Goal: Task Accomplishment & Management: Manage account settings

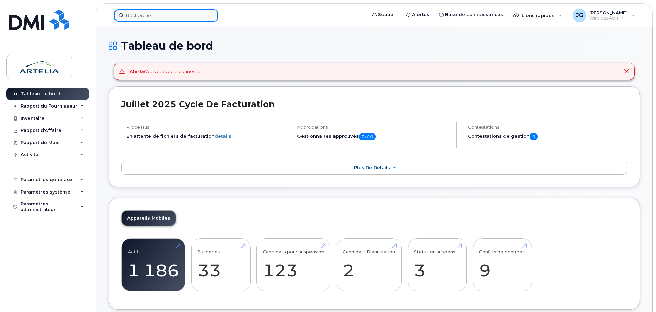
click at [156, 19] on input at bounding box center [166, 15] width 104 height 12
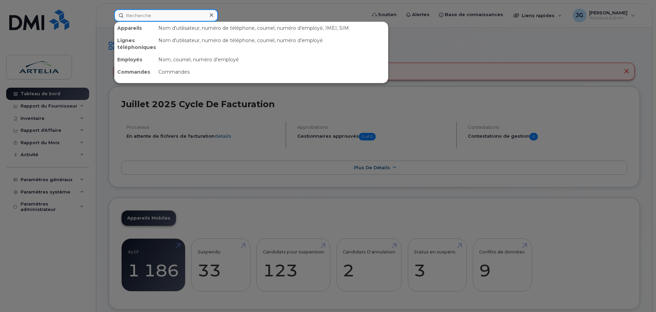
paste input "4384359124"
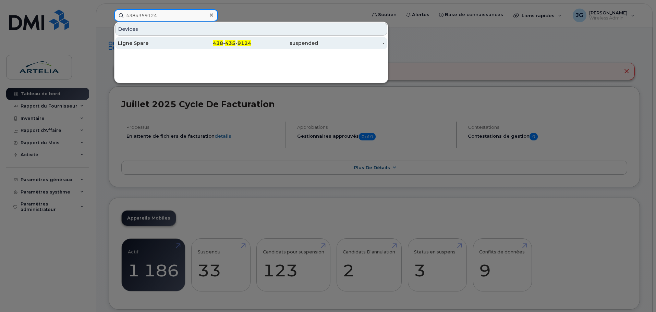
type input "4384359124"
click at [171, 43] on div "Ligne Spare" at bounding box center [151, 43] width 67 height 7
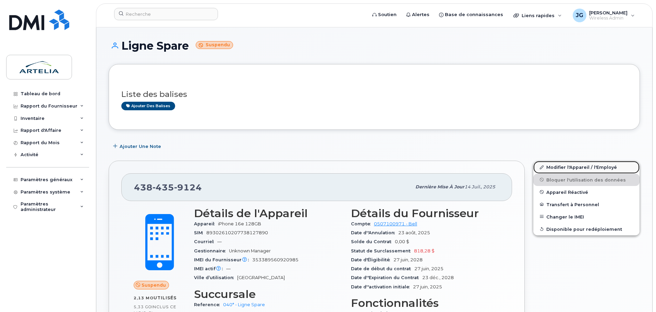
click at [606, 171] on link "Modifier l'Appareil / l'Employé" at bounding box center [586, 167] width 106 height 12
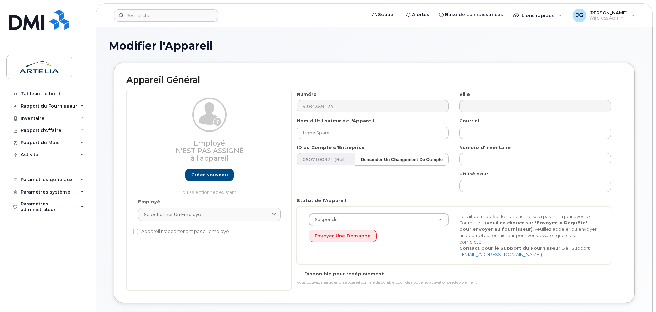
select select "29521960"
drag, startPoint x: 379, startPoint y: 135, endPoint x: 101, endPoint y: 166, distance: 279.7
paste input "[PERSON_NAME]"
paste input "Rancourt"
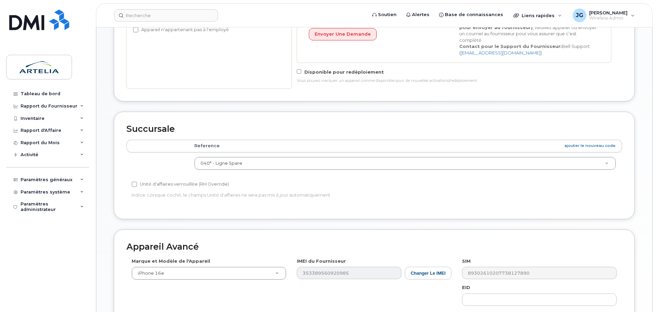
scroll to position [197, 0]
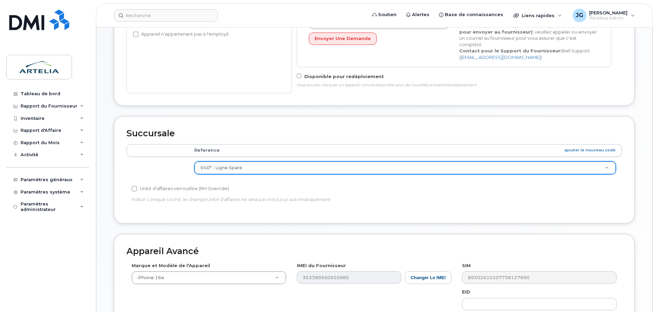
type input "[PERSON_NAME]"
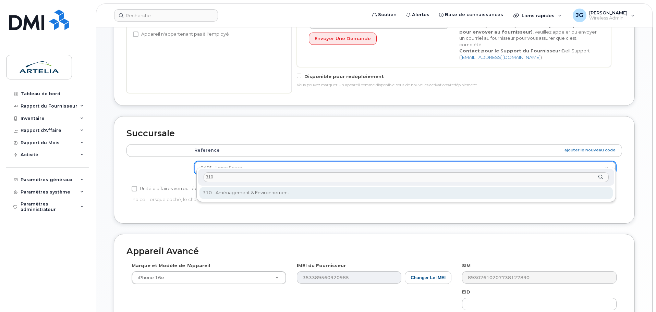
type input "310"
select select "29521993"
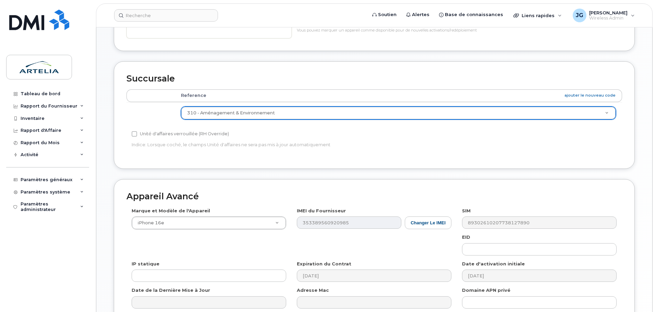
scroll to position [317, 0]
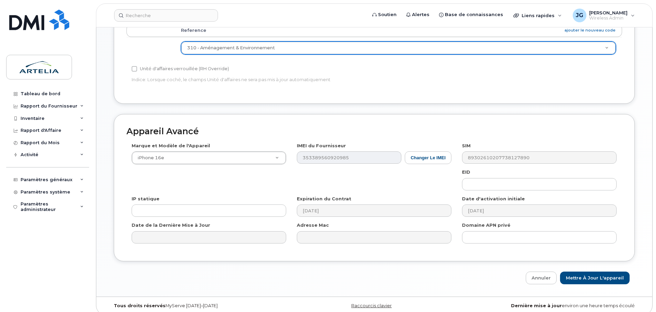
click at [601, 283] on div "Modifier l'Appareil Appareil Général Employé N'est pas assigné à l'appareil Cré…" at bounding box center [374, 3] width 556 height 587
click at [601, 274] on input "Mettre à jour l'appareil" at bounding box center [595, 278] width 70 height 13
type input "Sauvegarde..."
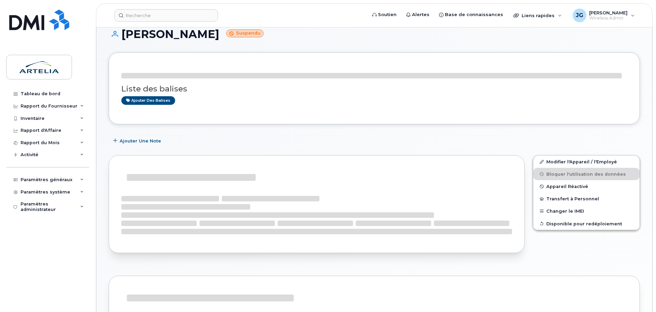
scroll to position [17, 0]
